Goal: Book appointment/travel/reservation

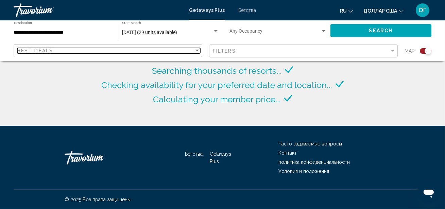
click at [123, 52] on div "Best Deals" at bounding box center [105, 50] width 177 height 5
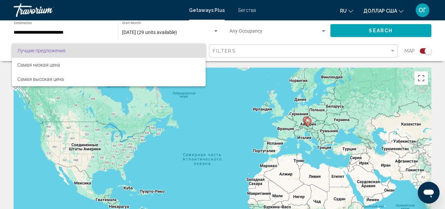
click at [217, 10] on div at bounding box center [222, 104] width 445 height 209
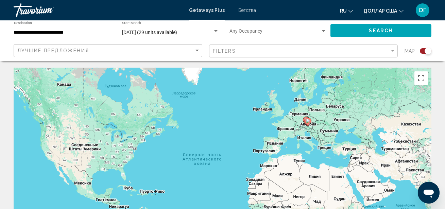
click at [217, 10] on font "Getaways Plus" at bounding box center [207, 9] width 36 height 5
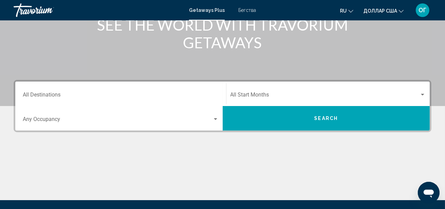
scroll to position [99, 0]
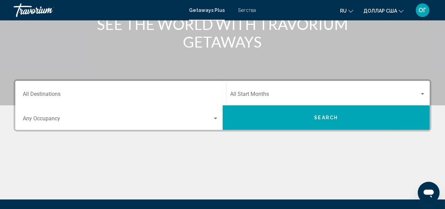
click at [111, 86] on div "Destination All Destinations" at bounding box center [121, 93] width 196 height 21
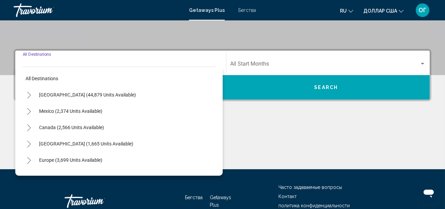
scroll to position [155, 0]
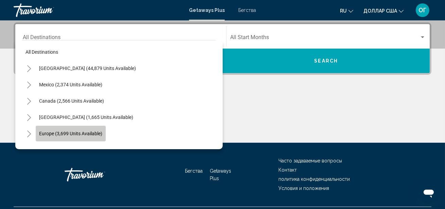
click at [68, 135] on span "Europe (3,699 units available)" at bounding box center [70, 133] width 63 height 5
type input "**********"
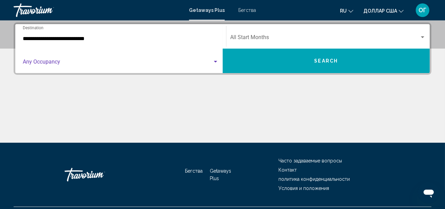
click at [217, 63] on div "Search widget" at bounding box center [216, 61] width 6 height 5
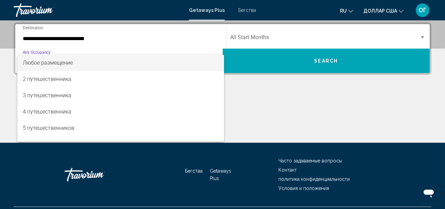
click at [217, 63] on span "Любое размещение" at bounding box center [121, 63] width 196 height 16
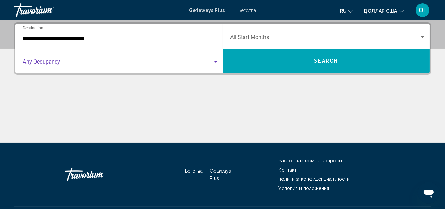
click at [217, 63] on div "Search widget" at bounding box center [216, 61] width 6 height 5
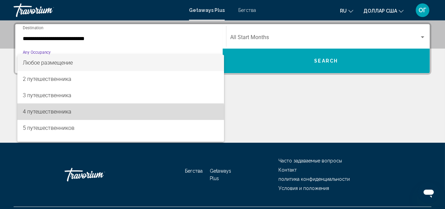
click at [118, 117] on span "4 путешественника" at bounding box center [121, 112] width 196 height 16
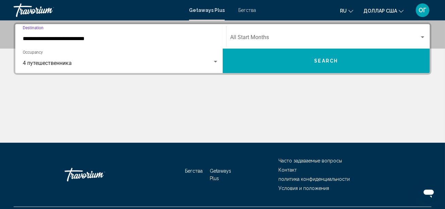
click at [140, 39] on input "**********" at bounding box center [121, 39] width 196 height 6
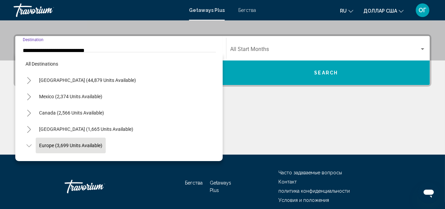
scroll to position [40, 0]
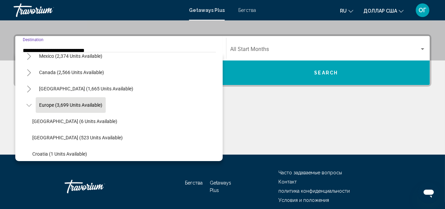
click at [344, 72] on button "Search" at bounding box center [326, 73] width 207 height 24
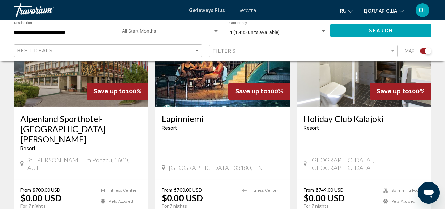
scroll to position [309, 0]
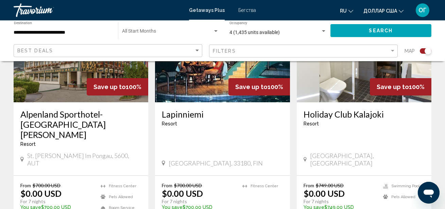
click at [108, 90] on div "Save up to 100%" at bounding box center [118, 86] width 62 height 17
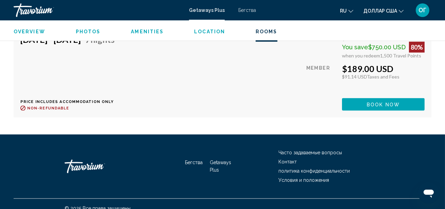
scroll to position [1947, 0]
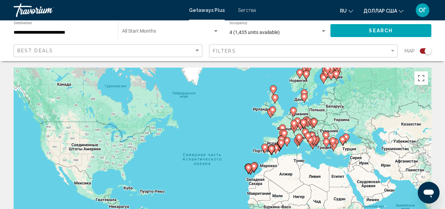
click at [299, 115] on div "Чтобы активировать перетаскивание с помощью клавиатуры, нажмите Alt + Ввод. Пос…" at bounding box center [223, 170] width 418 height 204
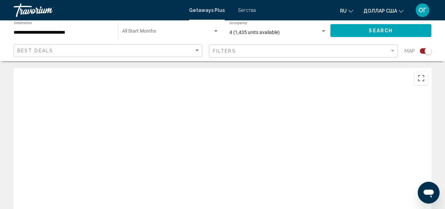
click at [90, 26] on div "**********" at bounding box center [62, 30] width 97 height 19
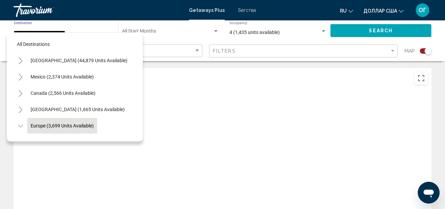
scroll to position [40, 0]
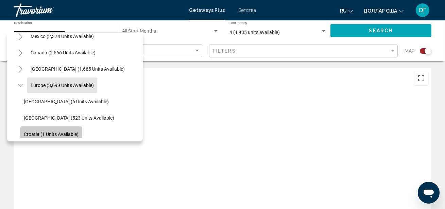
click at [70, 132] on span "Croatia (1 units available)" at bounding box center [51, 134] width 55 height 5
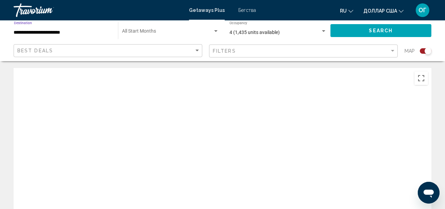
click at [95, 31] on input "**********" at bounding box center [62, 32] width 97 height 5
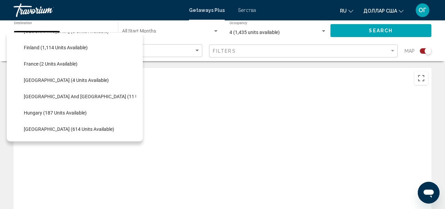
scroll to position [162, 0]
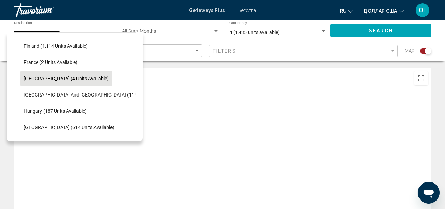
click at [67, 76] on span "[GEOGRAPHIC_DATA] (4 units available)" at bounding box center [66, 78] width 85 height 5
type input "**********"
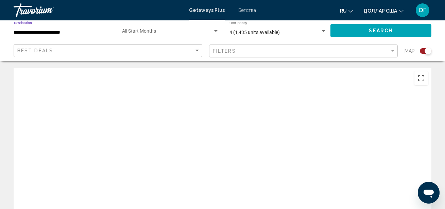
click at [388, 29] on span "Search" at bounding box center [381, 30] width 24 height 5
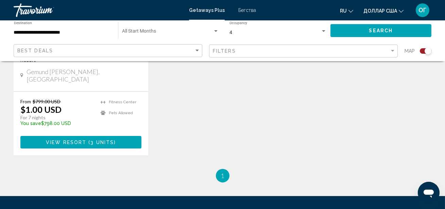
scroll to position [383, 0]
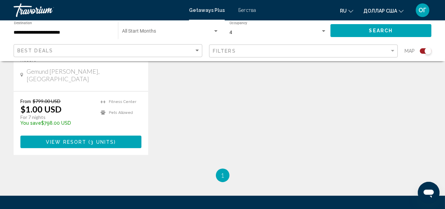
click at [94, 139] on span "3 units" at bounding box center [101, 141] width 23 height 5
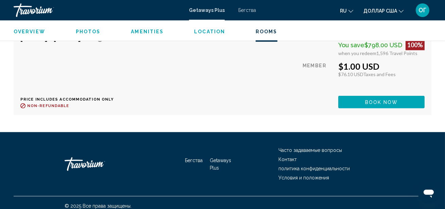
scroll to position [1343, 0]
